Goal: Task Accomplishment & Management: Use online tool/utility

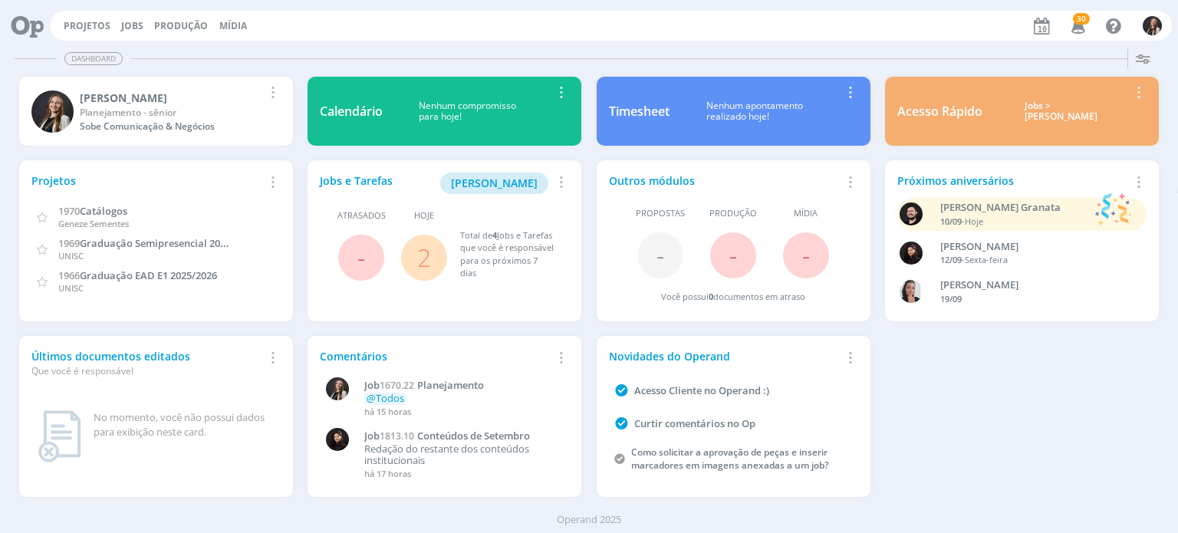
click at [427, 257] on link "2" at bounding box center [424, 257] width 14 height 33
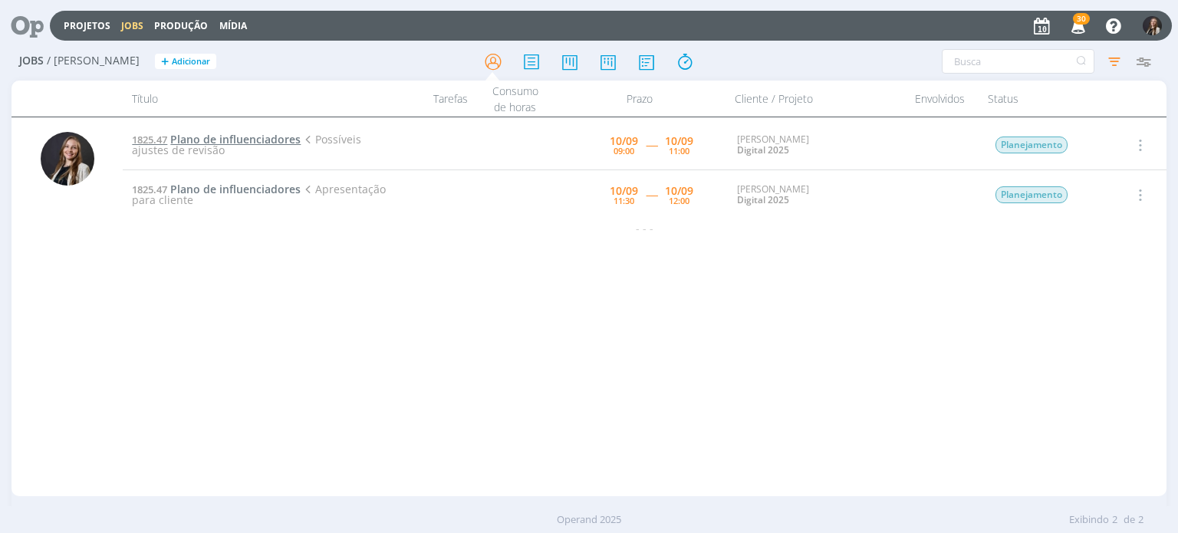
click at [224, 143] on span "Plano de influenciadores" at bounding box center [235, 139] width 130 height 15
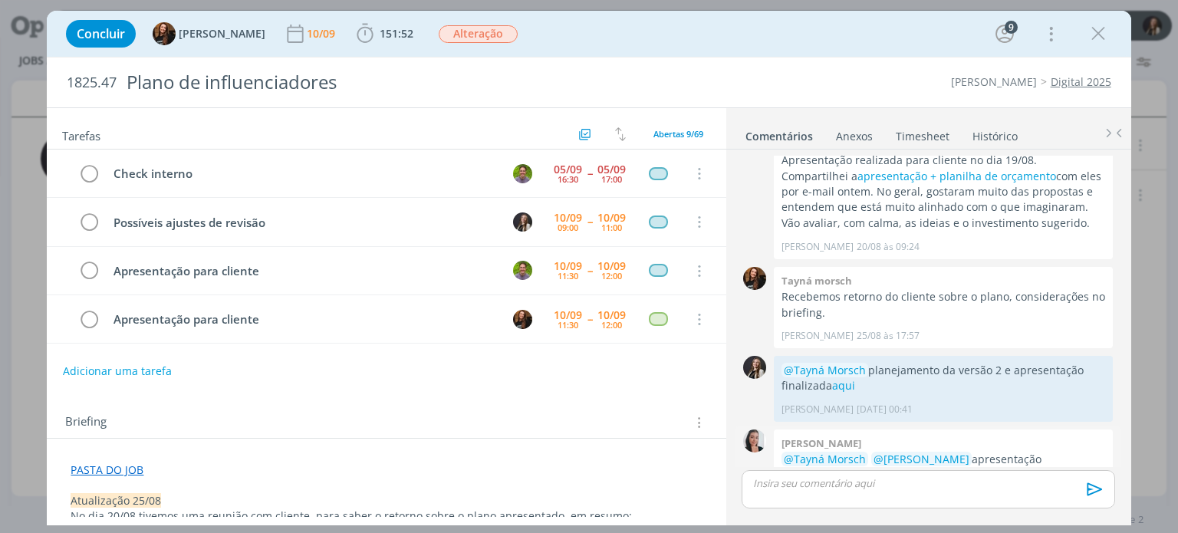
click at [848, 468] on link "aqui" at bounding box center [836, 475] width 23 height 15
click at [357, 32] on icon "dialog" at bounding box center [365, 33] width 23 height 23
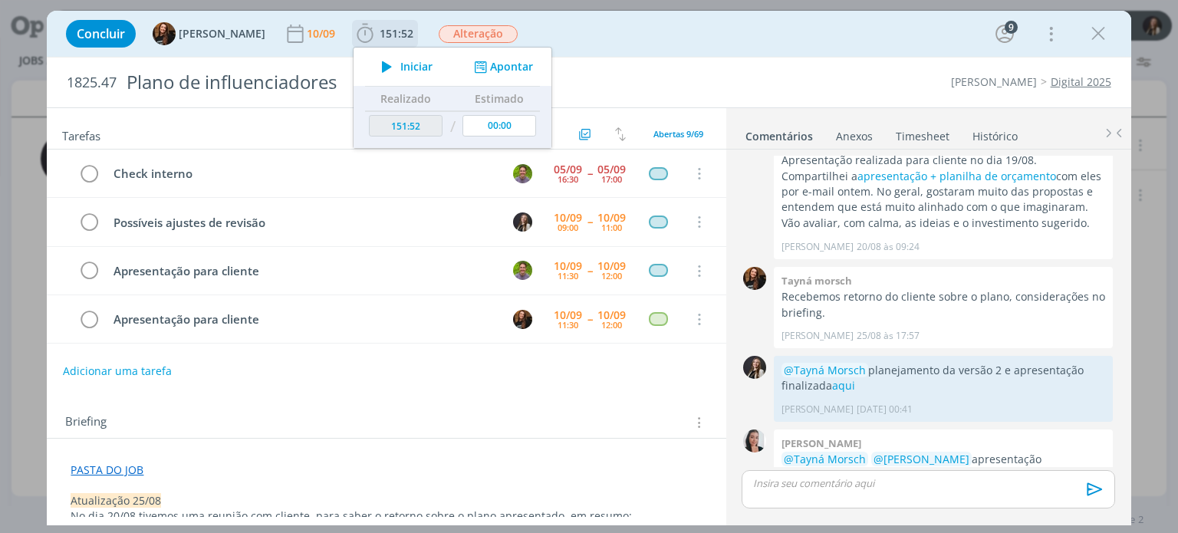
click at [377, 65] on icon "dialog" at bounding box center [387, 67] width 27 height 20
click at [549, 386] on div "Tarefas Usar Job de template Criar template a partir deste job Visualizar Templ…" at bounding box center [386, 312] width 679 height 409
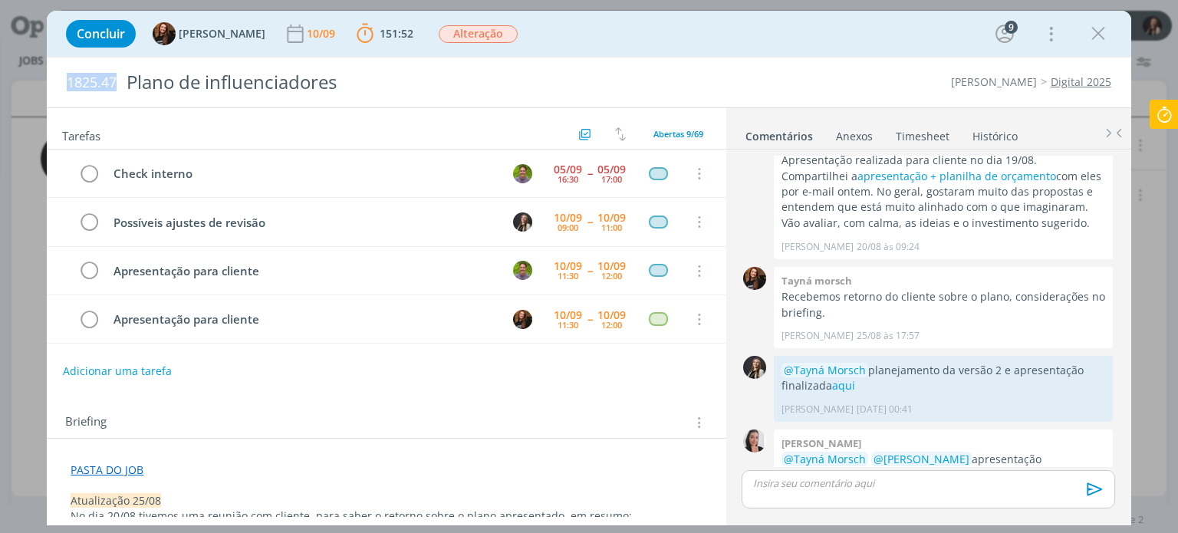
drag, startPoint x: 69, startPoint y: 82, endPoint x: 116, endPoint y: 80, distance: 46.8
click at [116, 80] on span "1825.47" at bounding box center [92, 82] width 50 height 17
copy span "1825.47"
click at [848, 468] on link "aqui" at bounding box center [836, 475] width 23 height 15
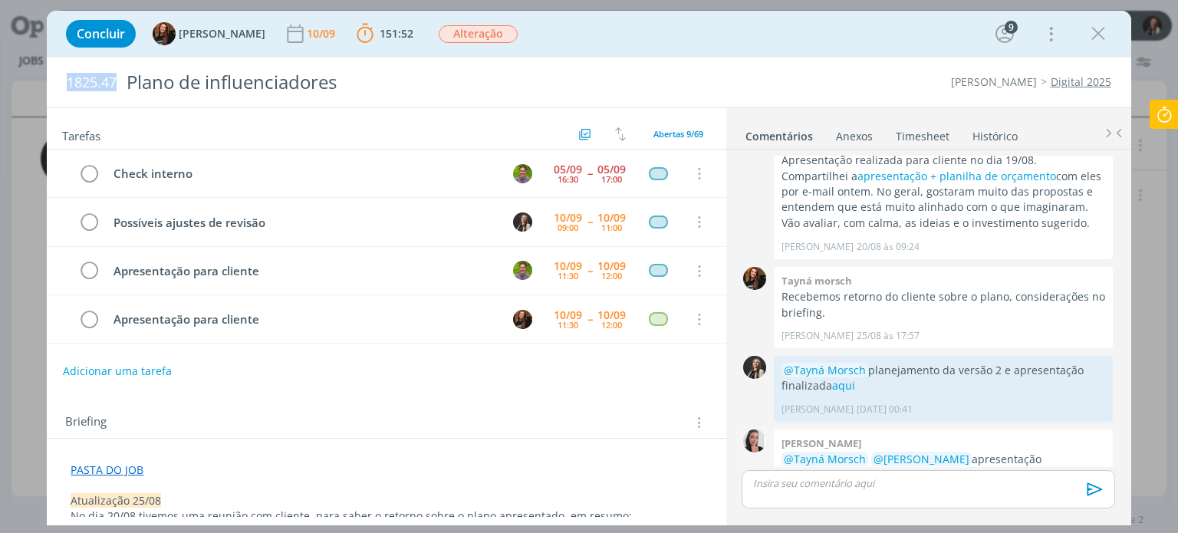
click at [848, 468] on link "aqui" at bounding box center [836, 475] width 23 height 15
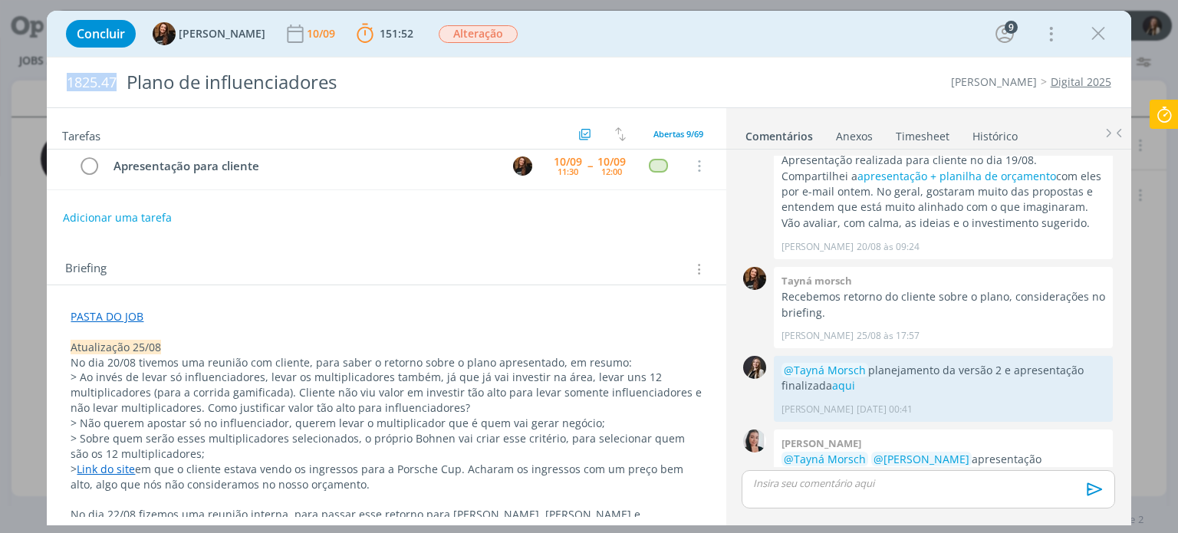
scroll to position [230, 0]
